Goal: Task Accomplishment & Management: Use online tool/utility

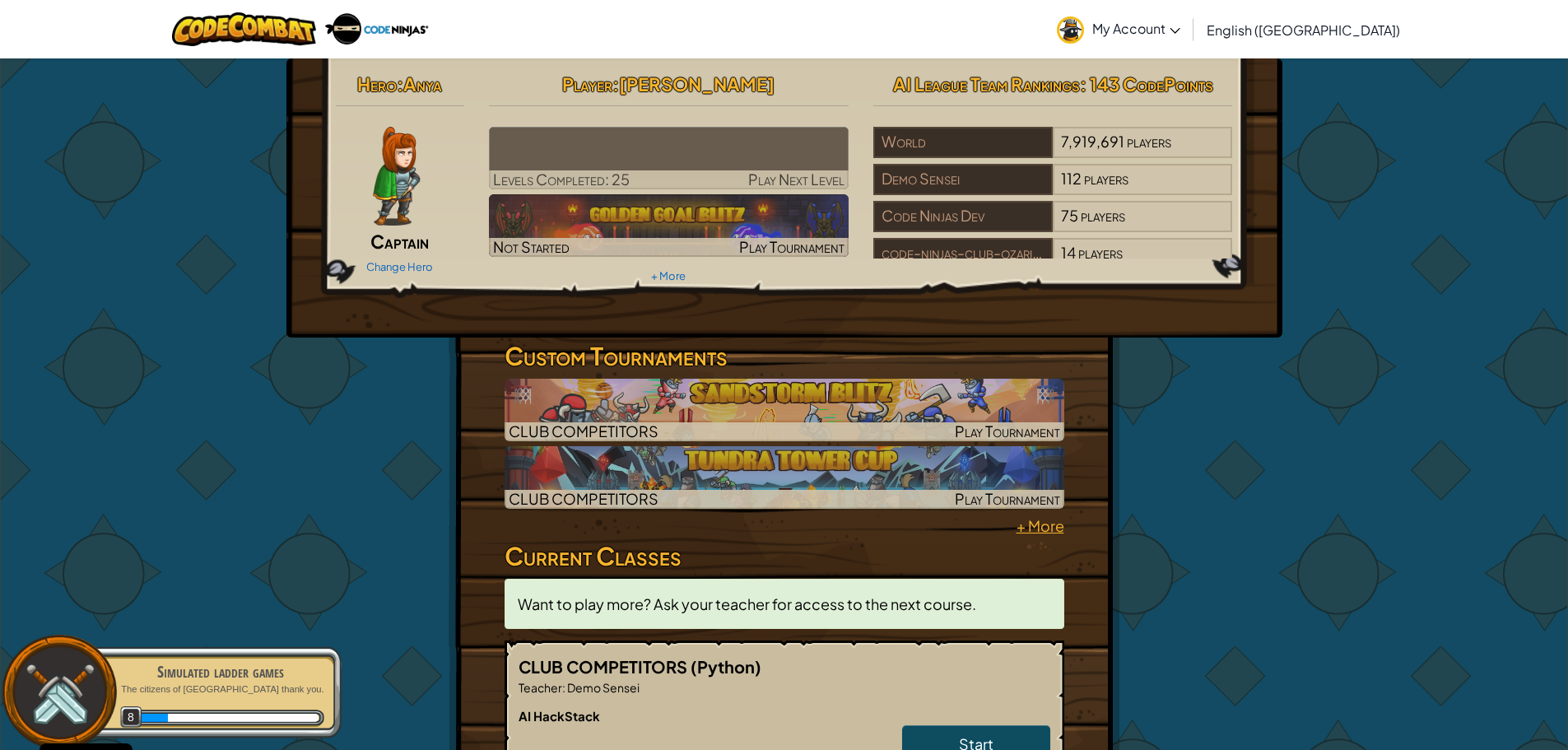
click at [1033, 527] on link "+ More" at bounding box center [1040, 526] width 48 height 24
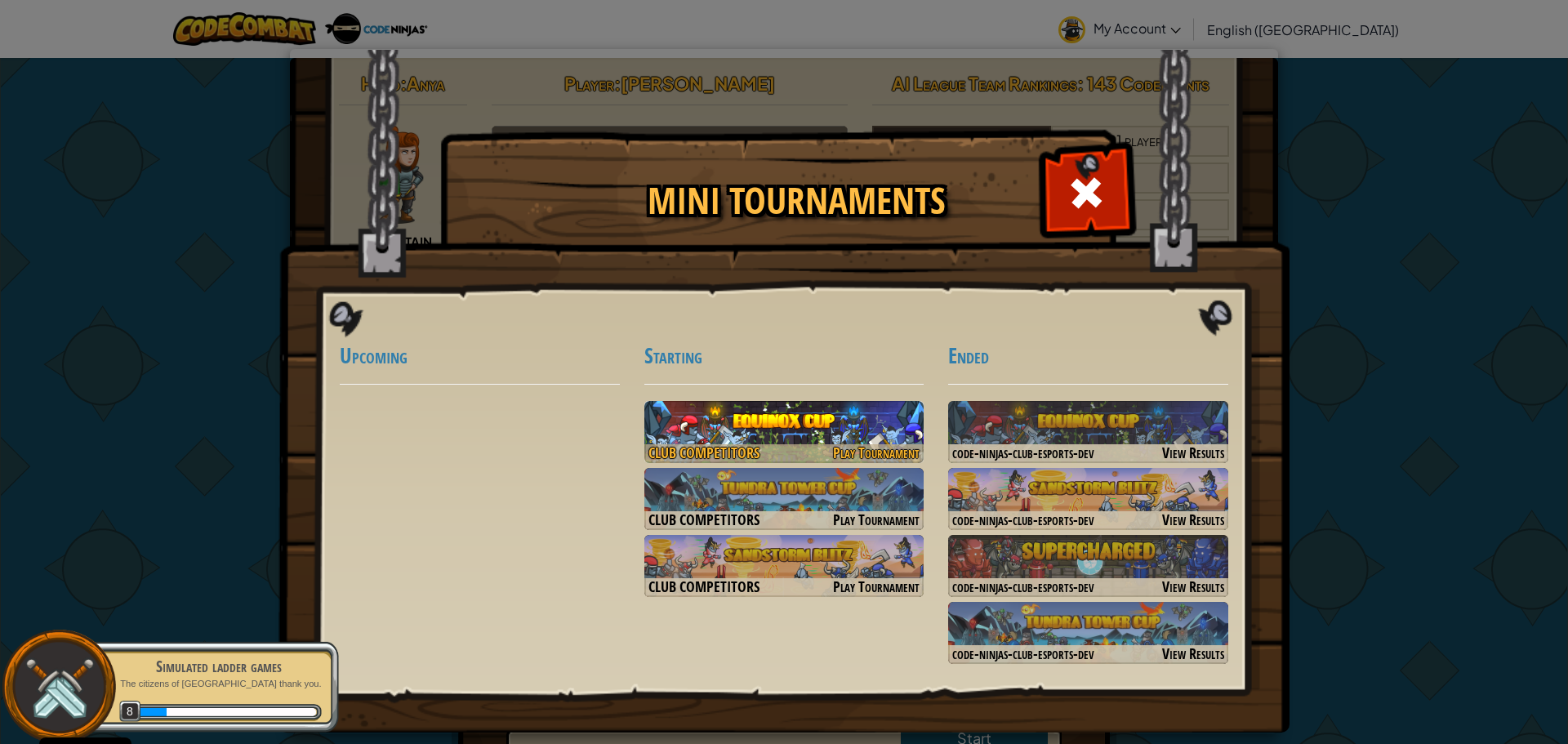
click at [764, 442] on img at bounding box center [784, 432] width 280 height 62
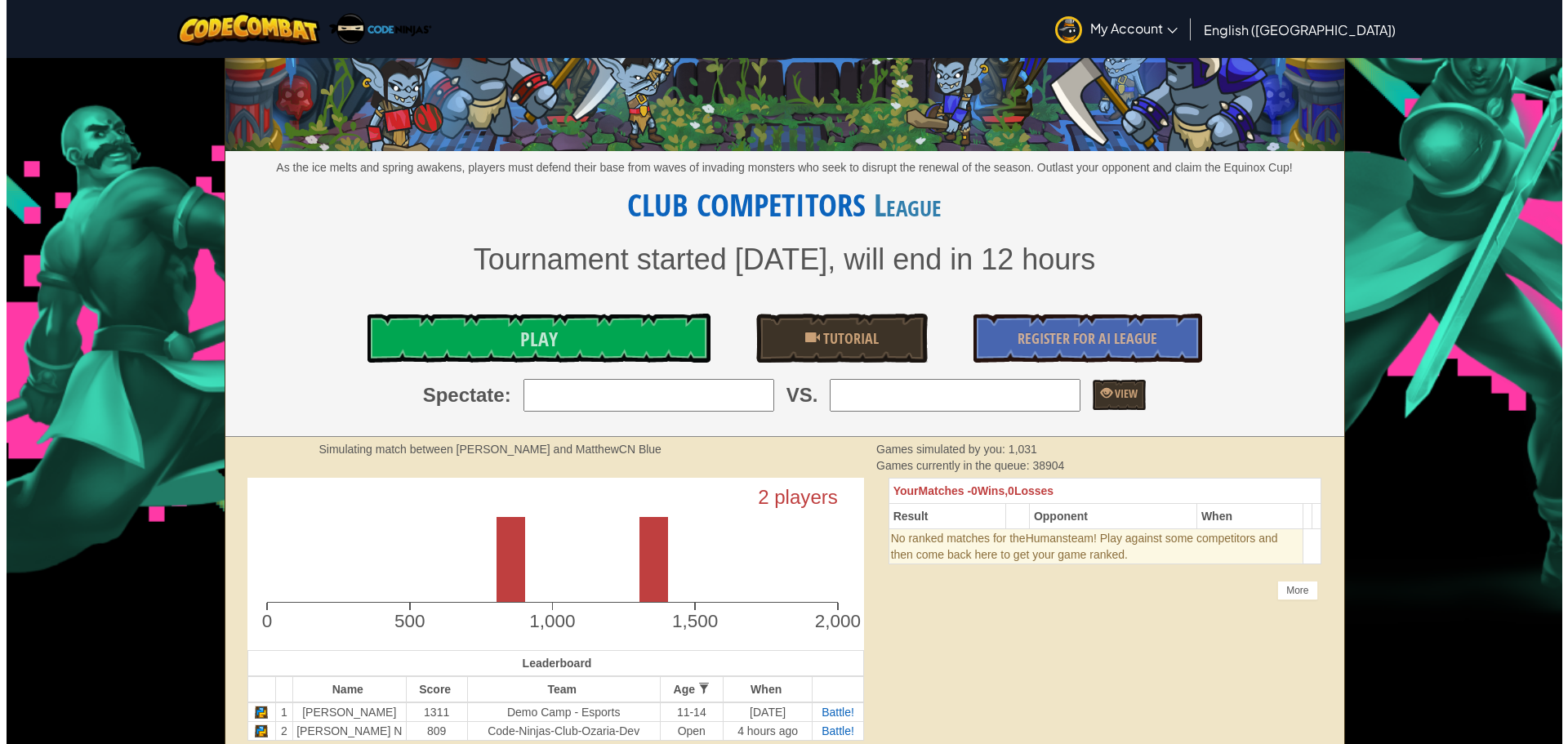
scroll to position [145, 0]
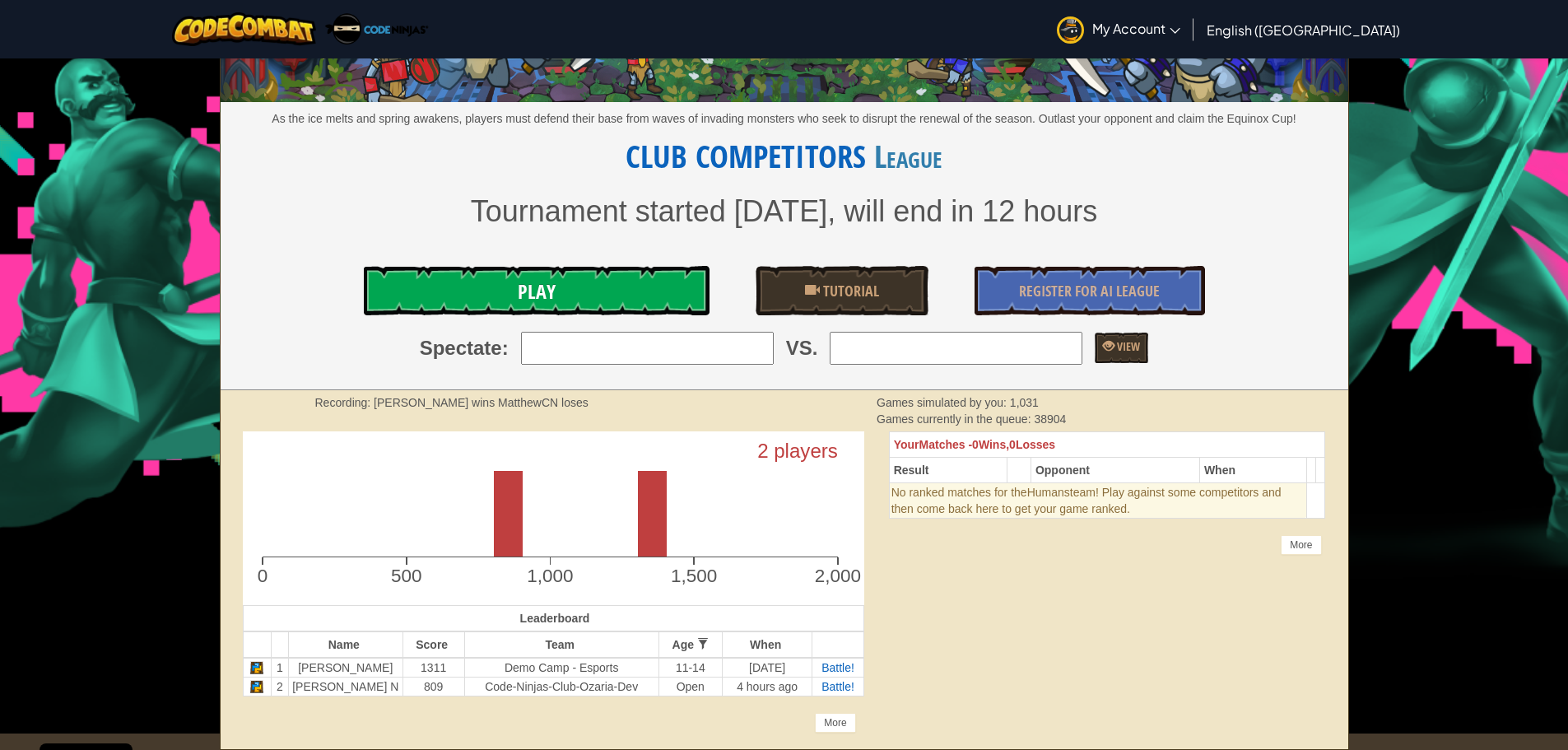
click at [530, 289] on span "Play" at bounding box center [537, 291] width 38 height 26
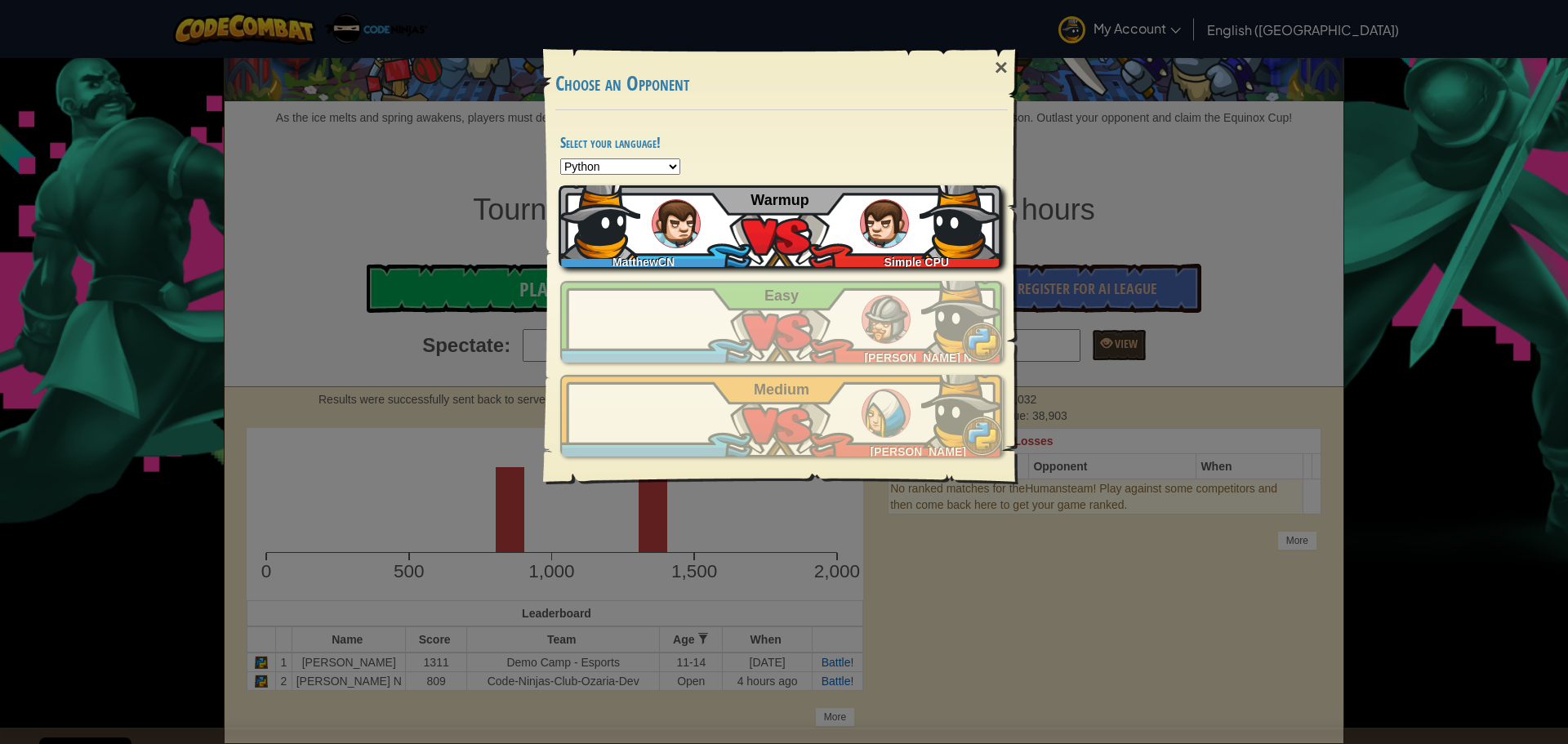
click at [735, 254] on div "MatthewCN" at bounding box center [648, 258] width 178 height 16
